Goal: Find specific page/section: Find specific page/section

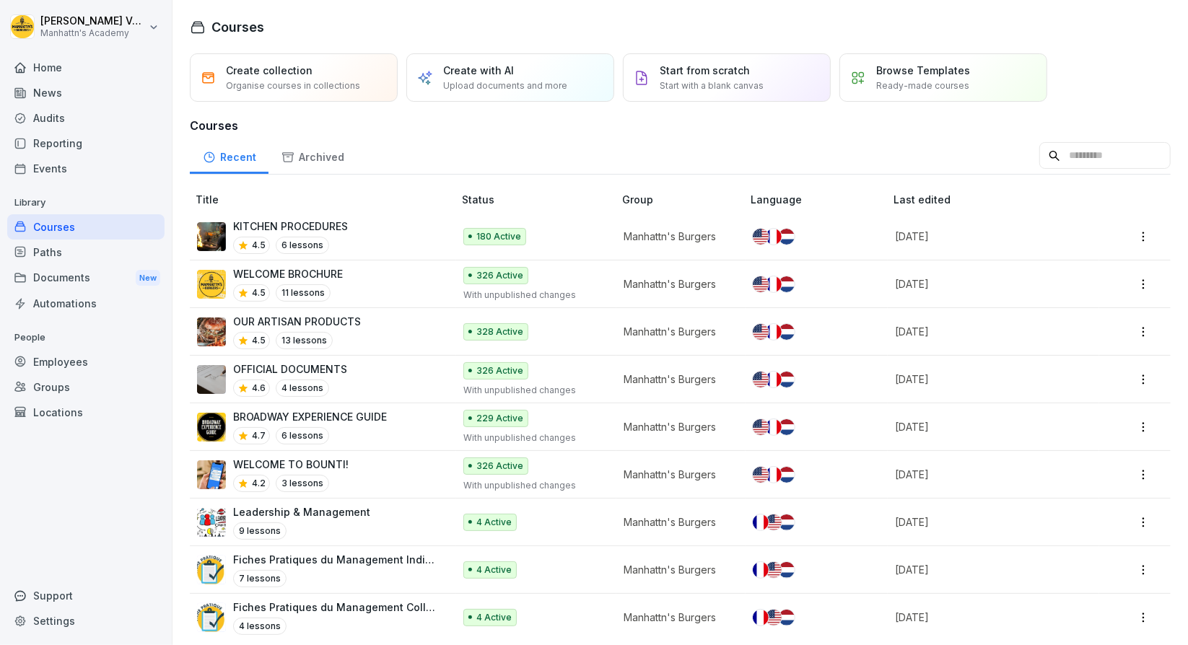
click at [84, 357] on div "Employees" at bounding box center [85, 361] width 157 height 25
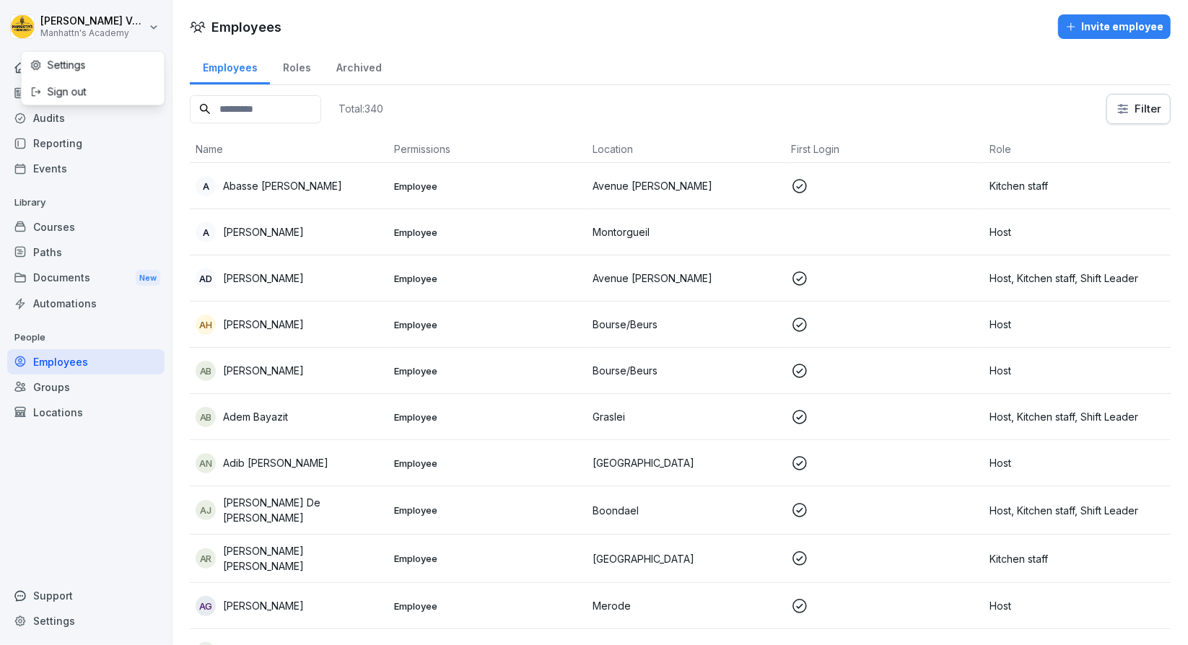
click at [113, 35] on html "[PERSON_NAME]'s Academy Home News Audits Reporting Events Library Courses Paths…" at bounding box center [594, 322] width 1188 height 645
click at [81, 64] on div "Home" at bounding box center [85, 67] width 157 height 25
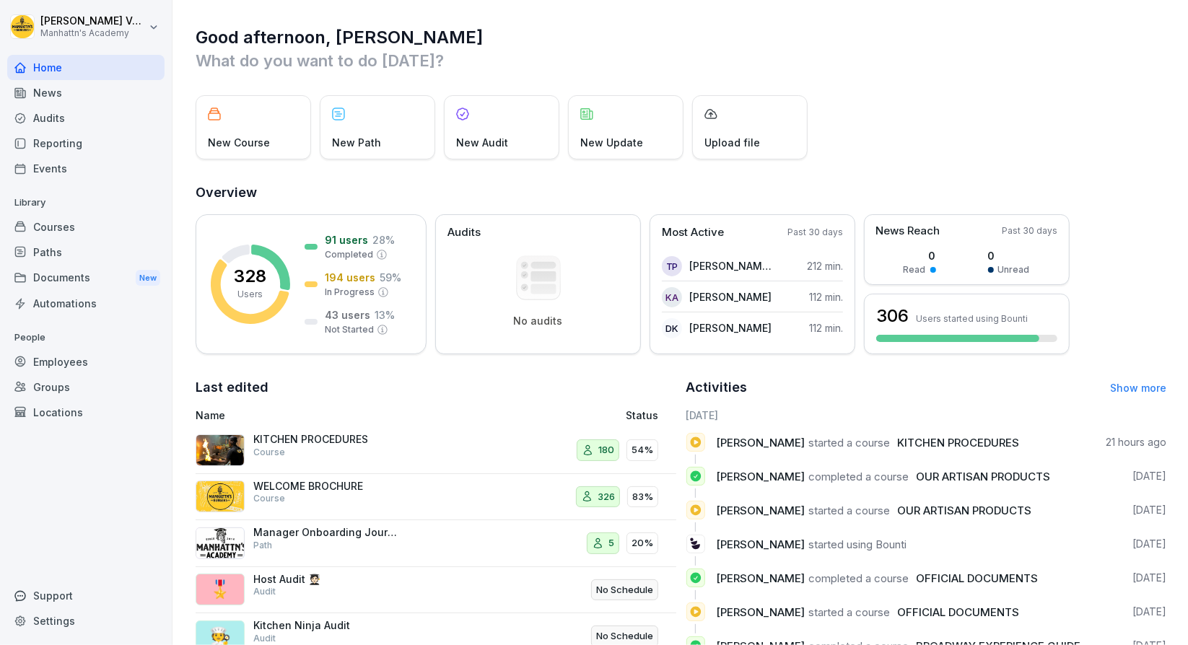
click at [54, 359] on div "Employees" at bounding box center [85, 361] width 157 height 25
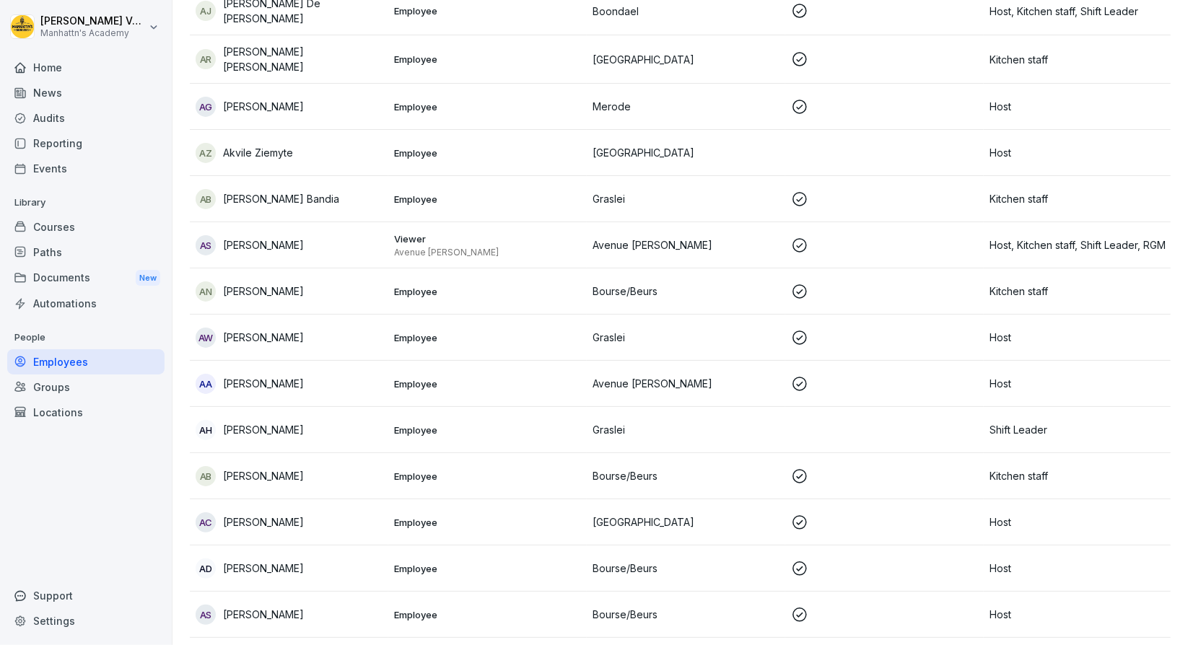
scroll to position [0, 22]
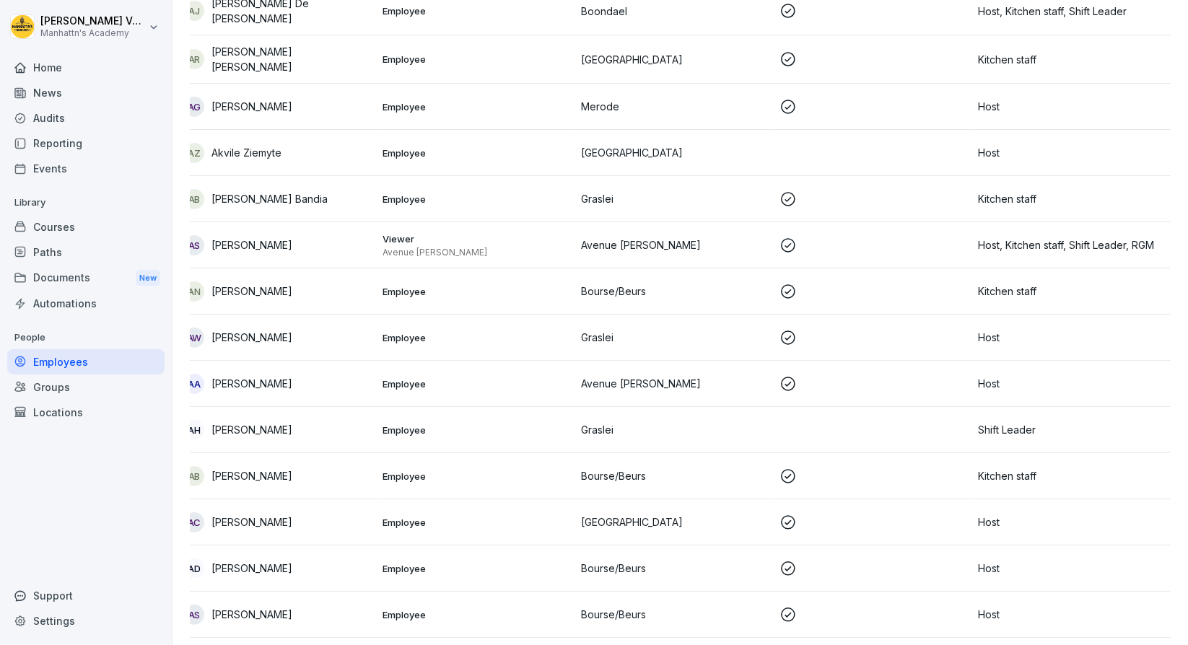
click at [79, 388] on div "Groups" at bounding box center [85, 387] width 157 height 25
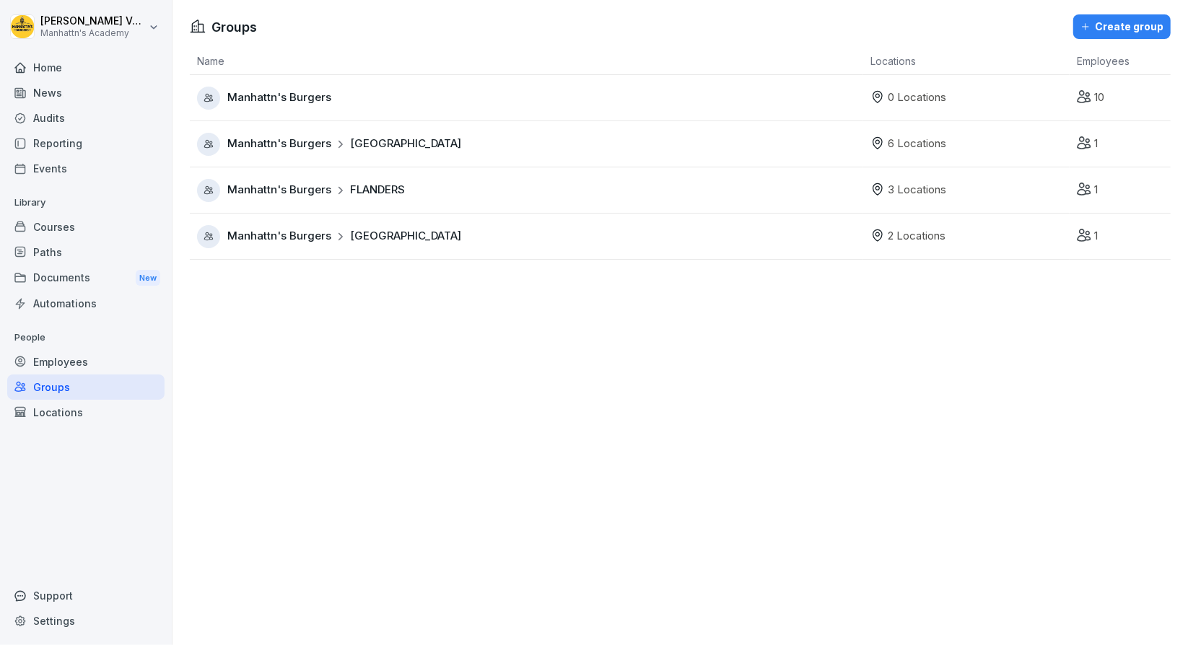
click at [427, 194] on div "Manhattn's Burgers FLANDERS" at bounding box center [530, 190] width 666 height 23
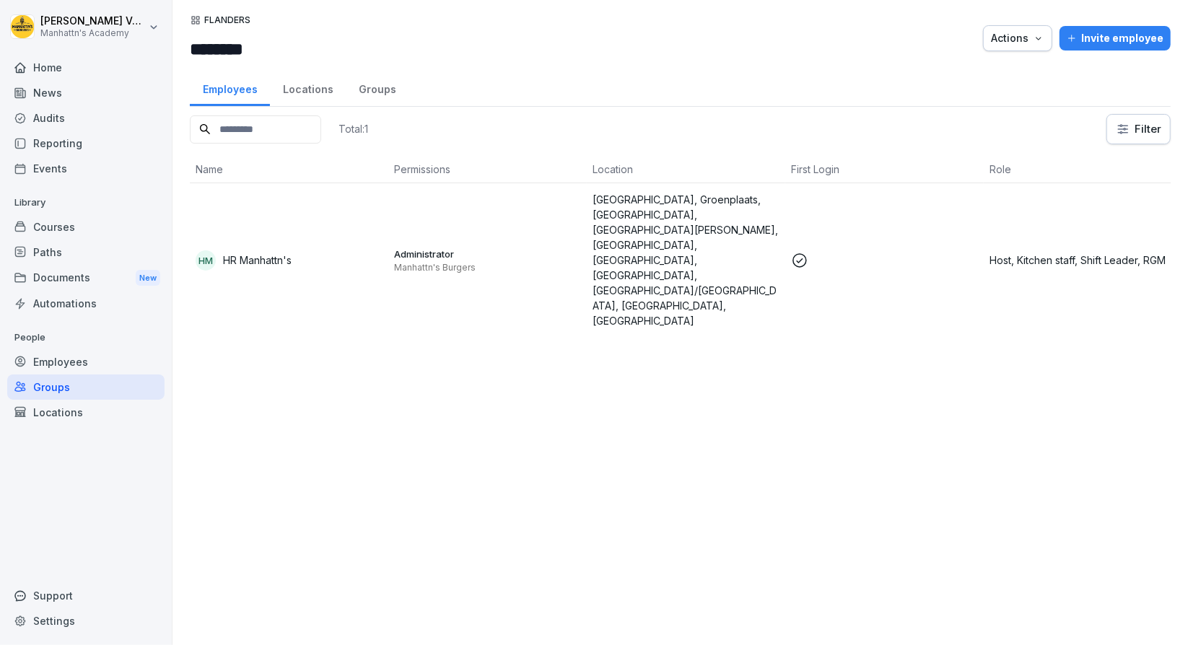
click at [315, 88] on div "Locations" at bounding box center [308, 87] width 76 height 37
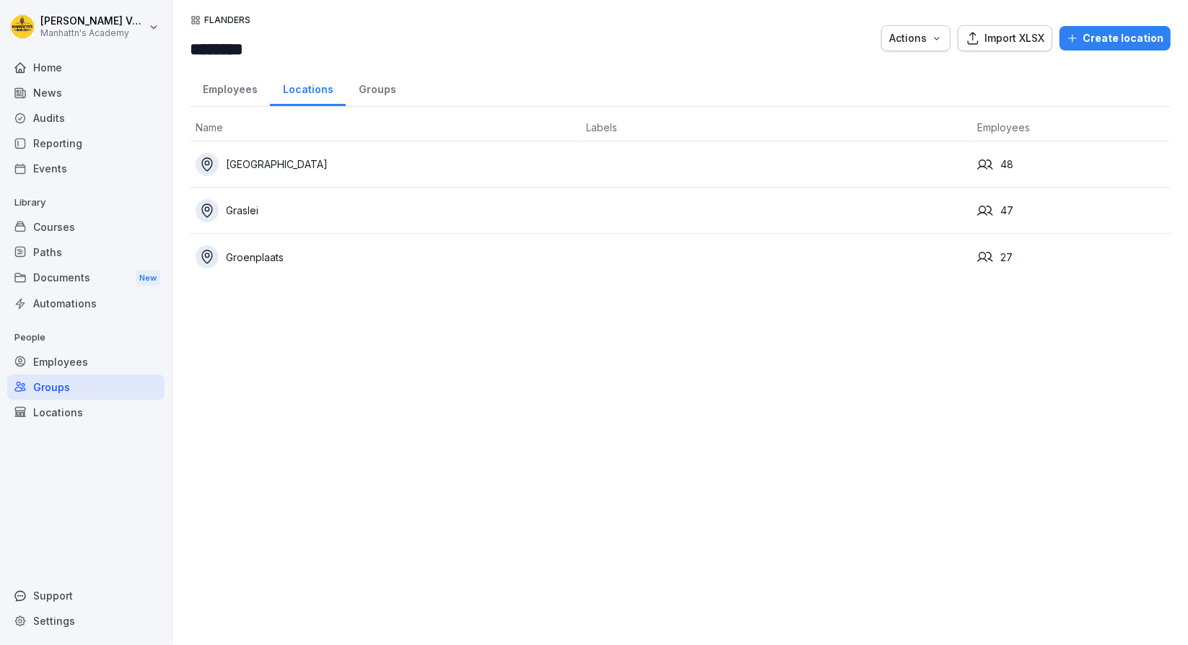
click at [283, 255] on div "Groenplaats" at bounding box center [386, 256] width 380 height 23
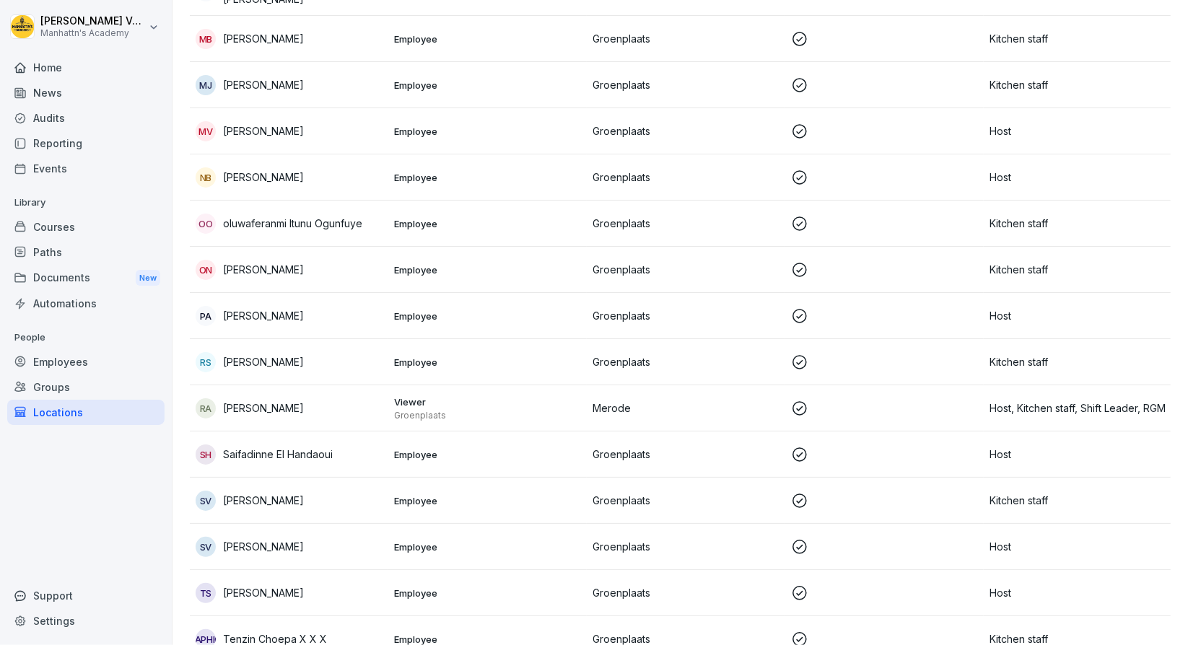
scroll to position [837, 0]
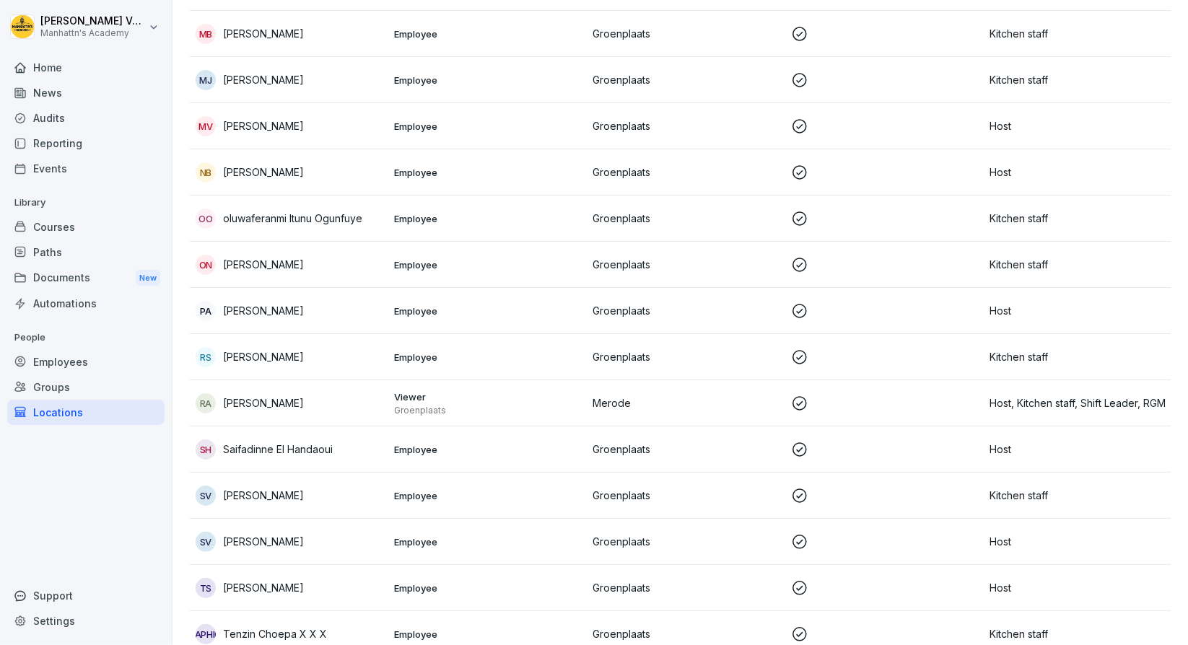
click at [472, 535] on p "Employee" at bounding box center [487, 541] width 187 height 13
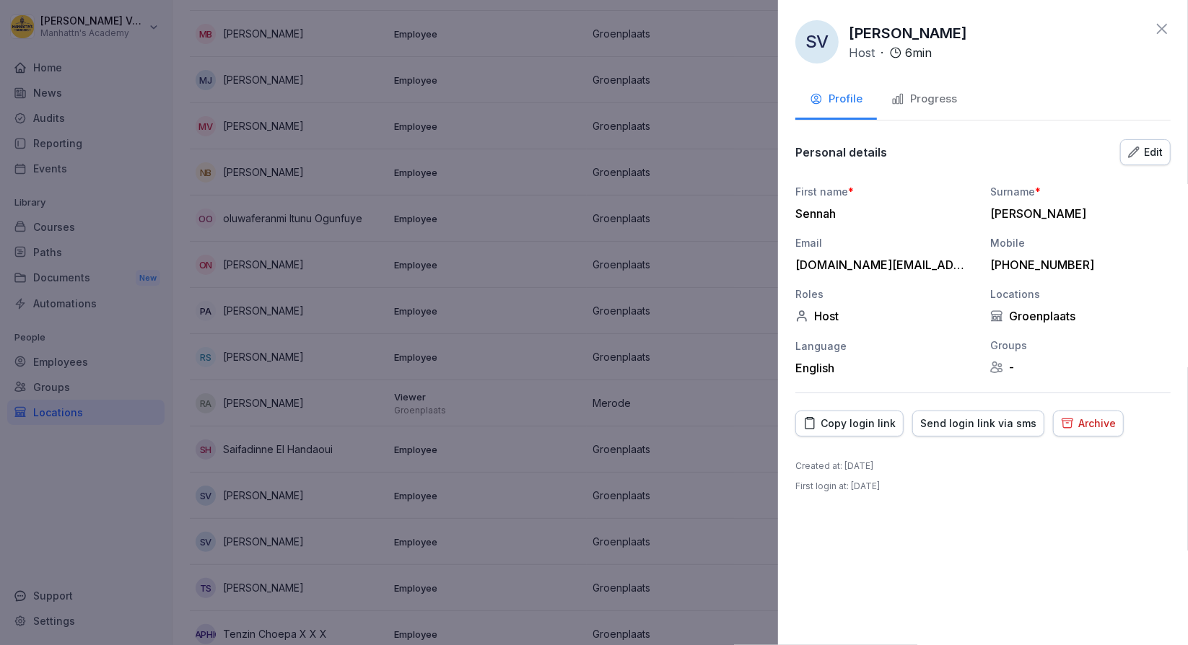
click at [932, 97] on div "Progress" at bounding box center [924, 99] width 66 height 17
